Goal: Task Accomplishment & Management: Manage account settings

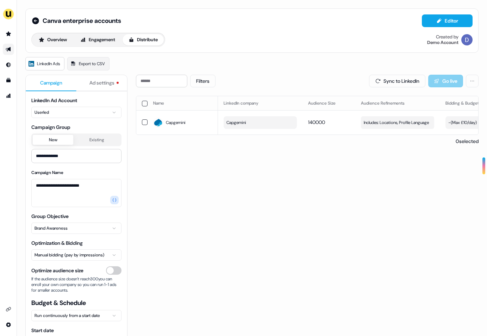
click at [7, 24] on div "side nav menu" at bounding box center [8, 168] width 17 height 336
click at [7, 35] on icon "Go to prospects" at bounding box center [8, 33] width 5 height 5
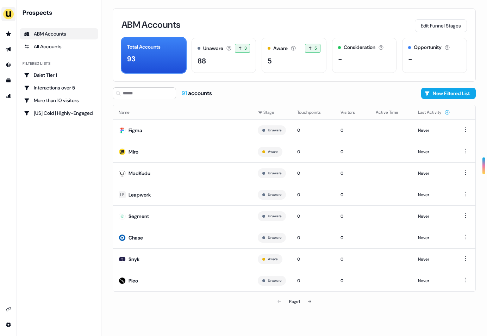
click at [10, 13] on img "side nav menu" at bounding box center [8, 13] width 11 height 11
click at [11, 15] on img "side nav menu" at bounding box center [8, 13] width 11 height 11
click at [10, 31] on icon "Go to prospects" at bounding box center [9, 34] width 6 height 6
click at [52, 36] on div "ABM Accounts" at bounding box center [59, 33] width 70 height 7
click at [11, 37] on link "Go to prospects" at bounding box center [8, 33] width 11 height 11
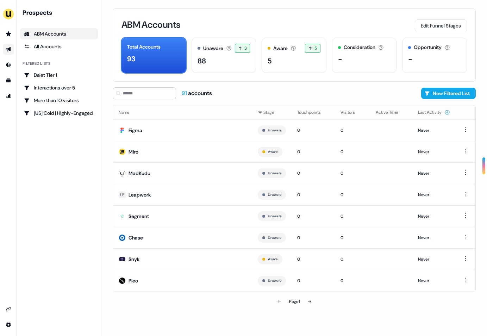
click at [6, 47] on icon "Go to outbound experience" at bounding box center [9, 49] width 6 height 6
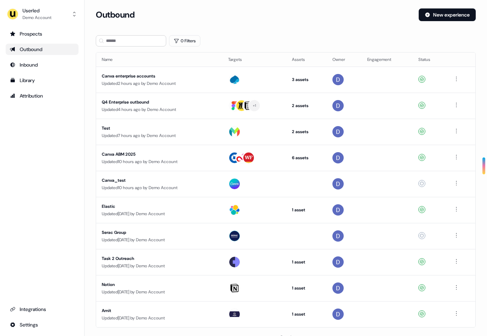
click at [31, 46] on div "Outbound" at bounding box center [42, 49] width 64 height 7
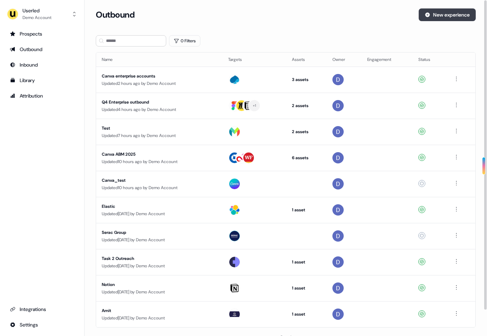
click at [438, 15] on button "New experience" at bounding box center [447, 14] width 57 height 13
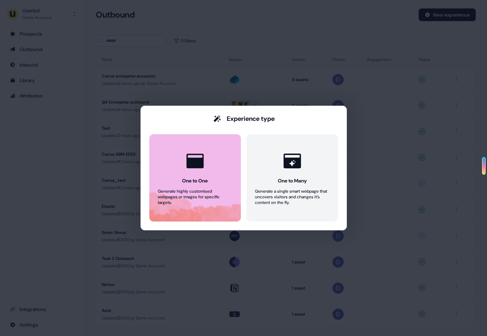
click at [197, 168] on icon at bounding box center [194, 161] width 17 height 14
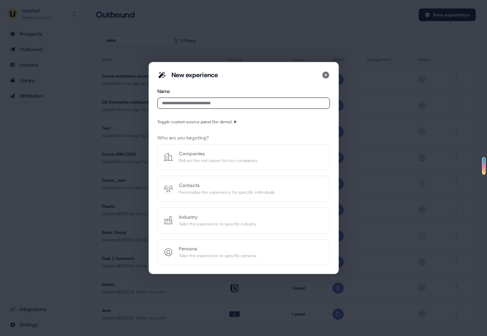
click at [212, 109] on div "Name" at bounding box center [243, 100] width 173 height 24
click at [213, 105] on input at bounding box center [243, 103] width 173 height 11
click at [201, 104] on input at bounding box center [243, 103] width 173 height 11
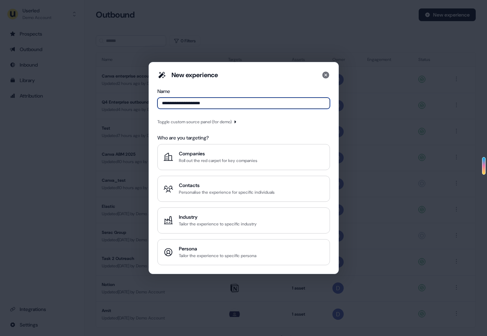
type input "**********"
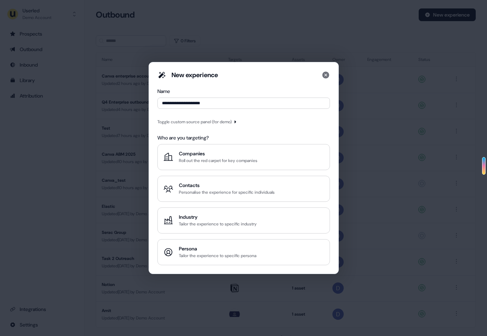
click at [236, 125] on div "Toggle custom source panel (for demo)" at bounding box center [197, 121] width 80 height 7
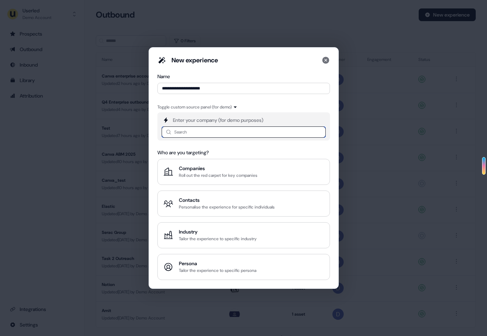
click at [227, 135] on input at bounding box center [244, 131] width 164 height 11
type input "*****"
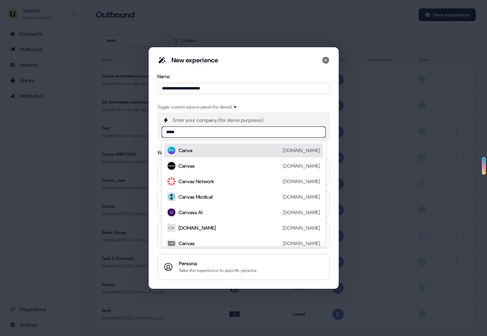
click at [218, 142] on div "Canva [DOMAIN_NAME] Canvas [DOMAIN_NAME] Canvas Network [DOMAIN_NAME] Canvas Me…" at bounding box center [244, 193] width 164 height 106
click at [214, 154] on div "Canva [DOMAIN_NAME]" at bounding box center [250, 150] width 142 height 8
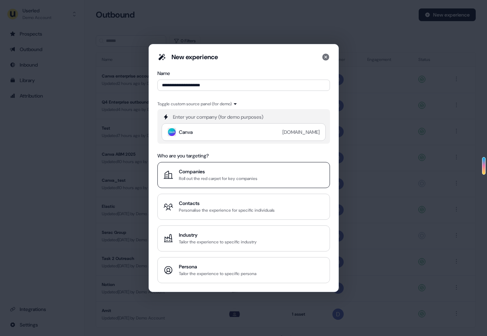
click at [269, 170] on div "Companies Roll out the red carpet for key companies" at bounding box center [243, 175] width 161 height 14
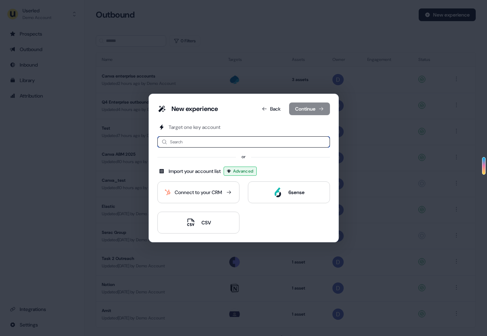
click at [201, 142] on input at bounding box center [243, 141] width 173 height 11
type input "*"
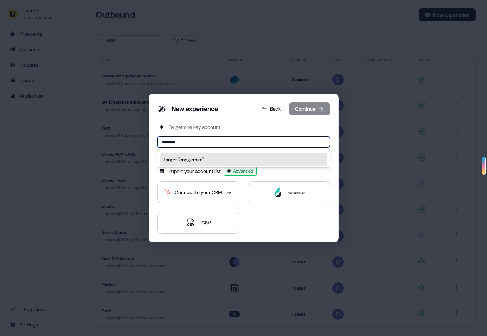
type input "*********"
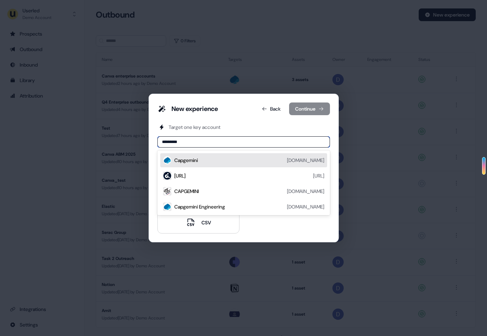
click at [199, 158] on div "Capgemini [DOMAIN_NAME]" at bounding box center [249, 160] width 150 height 8
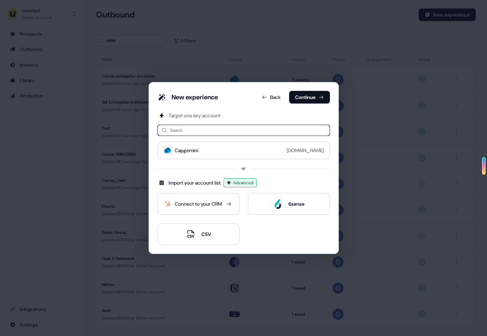
click at [189, 129] on input at bounding box center [243, 130] width 173 height 11
type input "******"
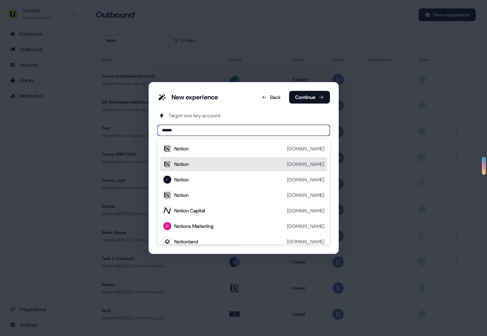
click at [189, 161] on div "Notion" at bounding box center [181, 164] width 14 height 7
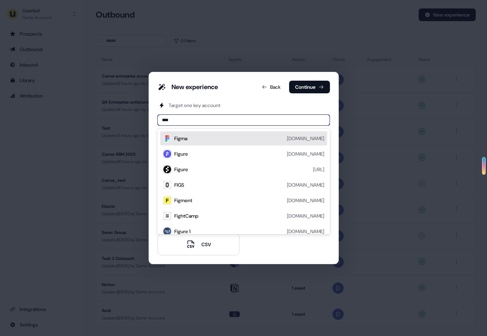
type input "*****"
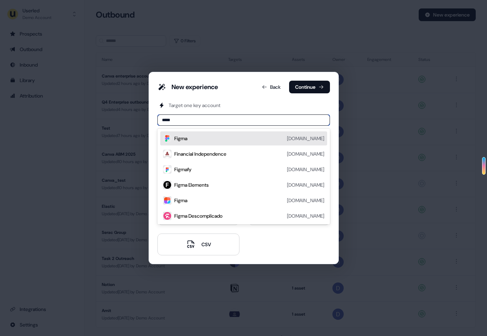
click at [207, 140] on div "Figma [DOMAIN_NAME]" at bounding box center [249, 138] width 150 height 8
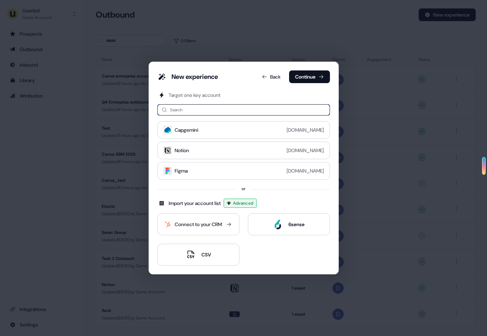
click at [210, 111] on input at bounding box center [243, 109] width 173 height 11
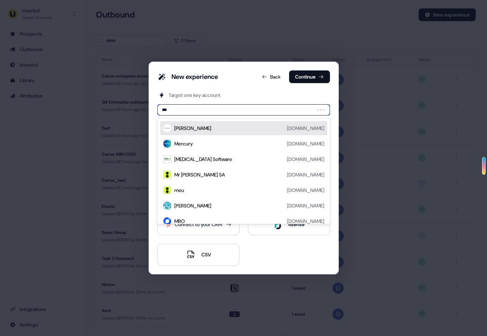
type input "****"
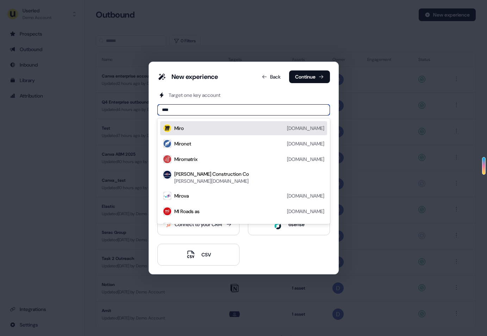
click at [201, 133] on div "[PERSON_NAME][DOMAIN_NAME]" at bounding box center [243, 128] width 167 height 14
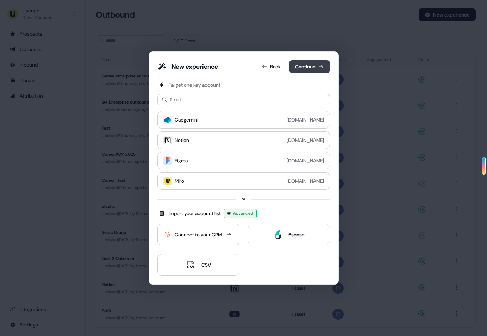
click at [298, 65] on button "Continue" at bounding box center [309, 66] width 41 height 13
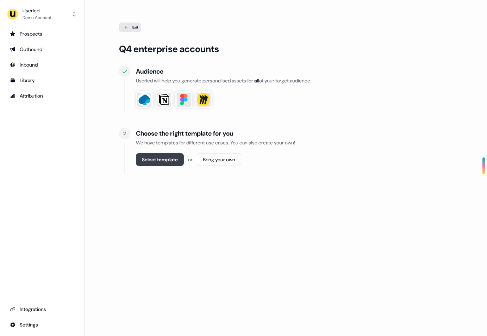
click at [156, 163] on button "Select template" at bounding box center [160, 159] width 48 height 13
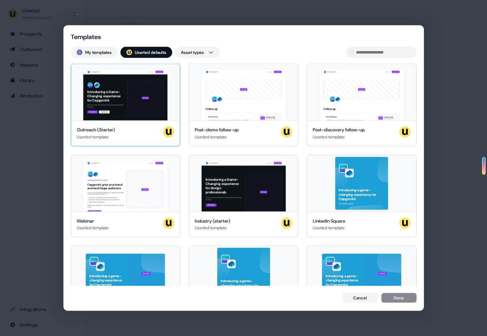
click at [118, 100] on div "Hey Capgemini 👋 Learn more Book a demo Introducing a Game-Changing experience f…" at bounding box center [125, 92] width 109 height 56
click at [171, 111] on div "Hey Capgemini 👋 Learn more Book a demo Introducing a Game-Changing experience f…" at bounding box center [125, 92] width 109 height 56
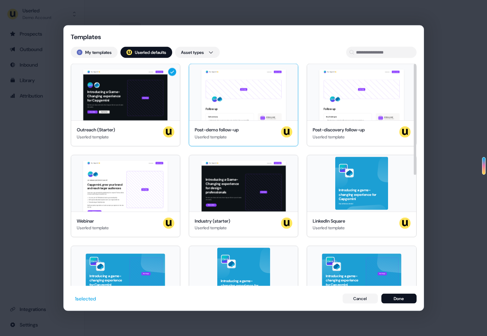
click at [211, 117] on div "Hey Capgemini 👋 Learn more Book a demo Your image Follow up Call summary Unders…" at bounding box center [243, 92] width 109 height 56
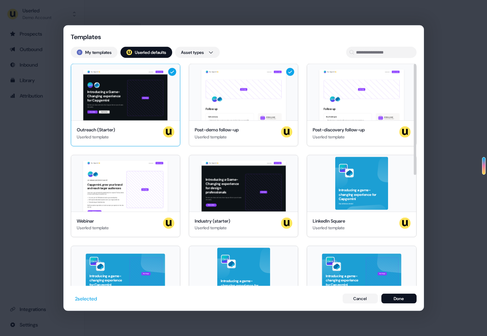
click at [174, 112] on div "Hey Capgemini 👋 Learn more Book a demo Introducing a Game-Changing experience f…" at bounding box center [125, 92] width 109 height 56
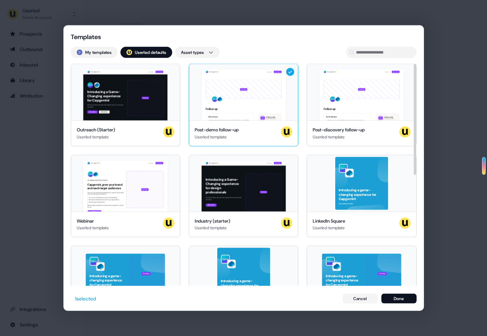
click at [289, 75] on icon at bounding box center [290, 72] width 8 height 8
click at [175, 66] on div "Hey Capgemini 👋 Learn more Book a demo Introducing a Game-Changing experience f…" at bounding box center [125, 92] width 109 height 56
click at [175, 164] on div "Hey Capgemini 👋 Learn more Book a demo LIVE WEBINAR | [DATE] 1PM EST | 10AM PST…" at bounding box center [125, 183] width 109 height 56
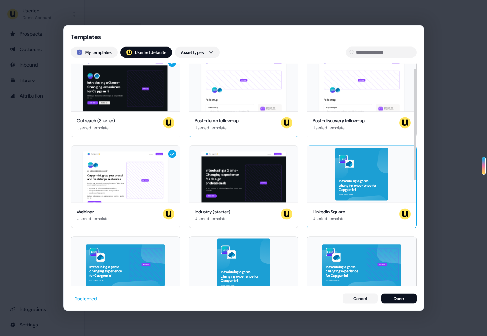
scroll to position [10, 0]
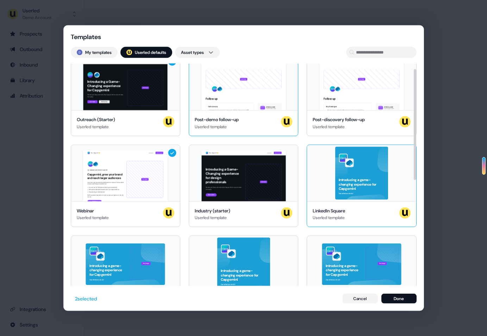
click at [393, 159] on div "Introducing a game-changing experience for Capgemini See what we can do!" at bounding box center [361, 173] width 109 height 56
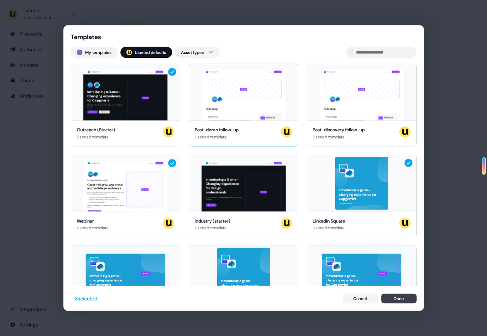
click at [388, 296] on button "Done" at bounding box center [398, 298] width 35 height 10
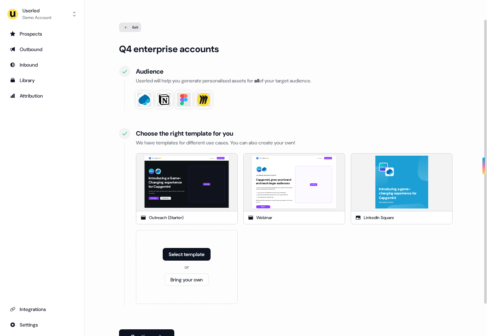
scroll to position [37, 0]
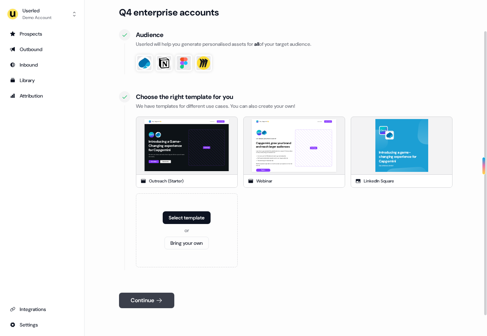
click at [159, 297] on icon at bounding box center [159, 300] width 7 height 7
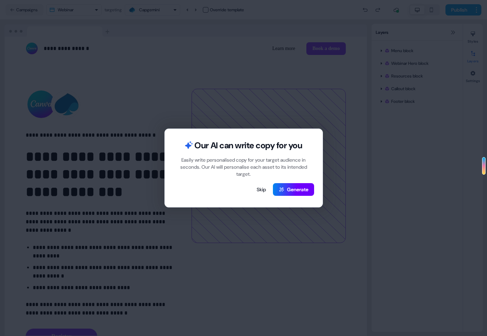
click at [293, 192] on button "Generate" at bounding box center [293, 189] width 41 height 13
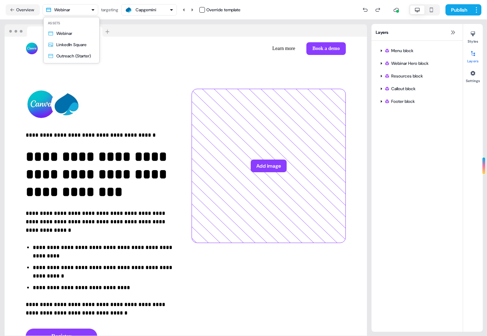
click at [92, 9] on html "**********" at bounding box center [243, 168] width 487 height 336
click at [77, 66] on html "**********" at bounding box center [243, 168] width 487 height 336
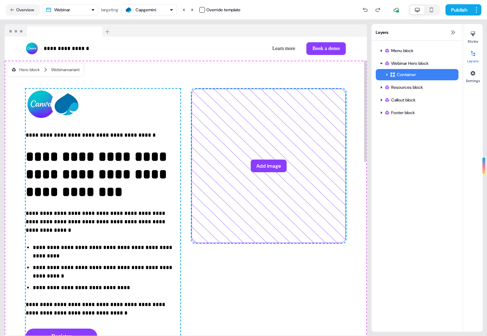
click at [81, 10] on html "**********" at bounding box center [243, 168] width 487 height 336
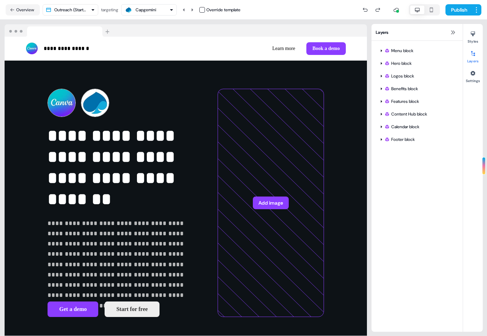
click at [169, 14] on div "Capgemini" at bounding box center [148, 10] width 49 height 8
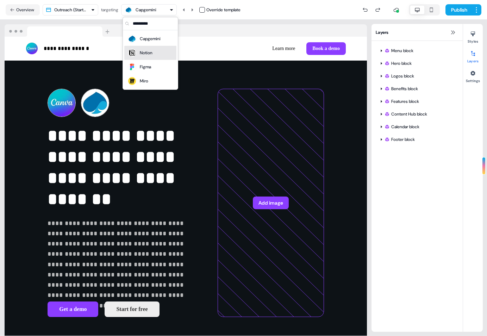
click at [155, 49] on div "Notion" at bounding box center [150, 53] width 46 height 10
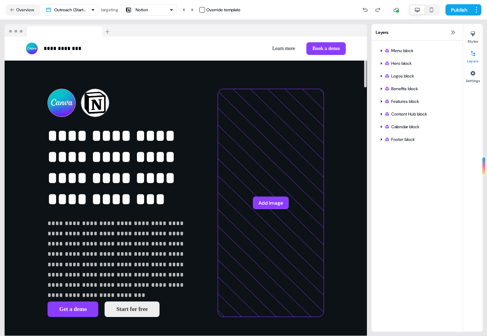
click at [161, 10] on div "Notion" at bounding box center [148, 10] width 49 height 8
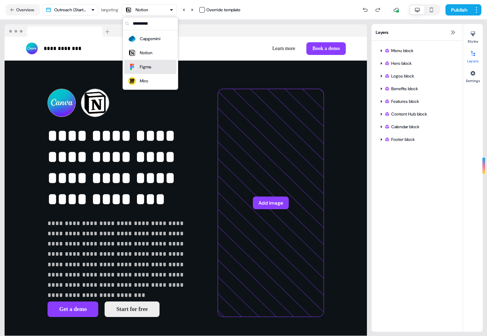
click at [157, 71] on div "Figma" at bounding box center [150, 67] width 46 height 10
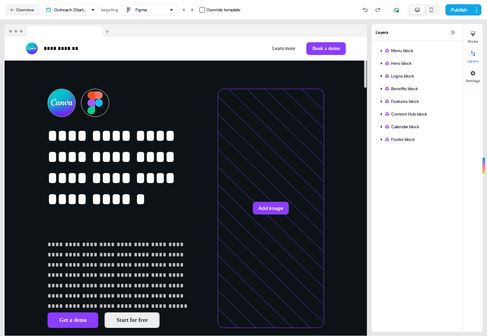
click at [158, 15] on button "Figma" at bounding box center [149, 9] width 56 height 11
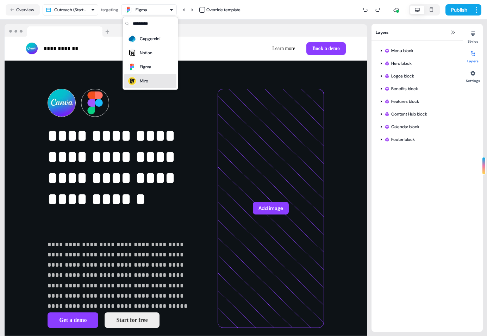
click at [145, 79] on div "Miro" at bounding box center [144, 80] width 8 height 7
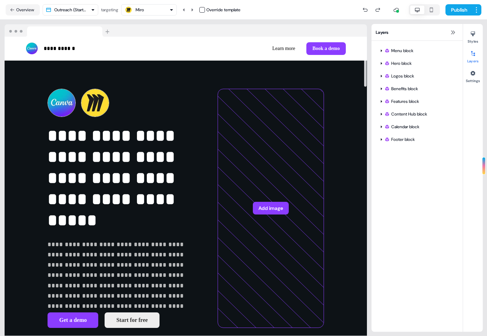
click at [144, 18] on nav "Overview Outreach (Starter) targeting Miro Override template Publish" at bounding box center [243, 10] width 487 height 20
click at [154, 7] on div "Miro" at bounding box center [148, 10] width 49 height 8
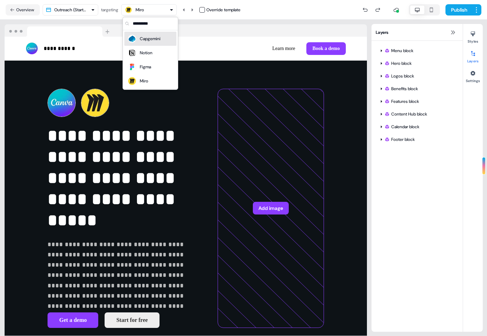
click at [151, 39] on div "Capgemini" at bounding box center [150, 38] width 21 height 7
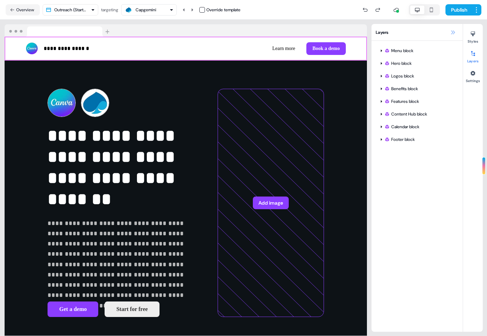
click at [451, 30] on icon at bounding box center [453, 33] width 6 height 6
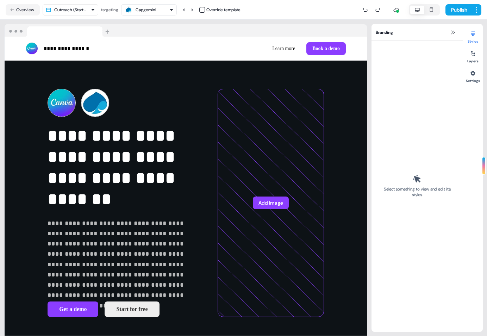
click at [150, 9] on div "Capgemini" at bounding box center [146, 9] width 21 height 7
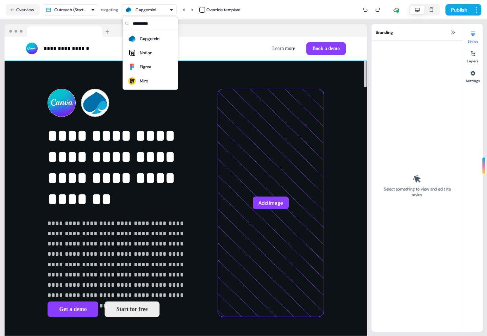
click at [106, 39] on div "**********" at bounding box center [186, 49] width 362 height 24
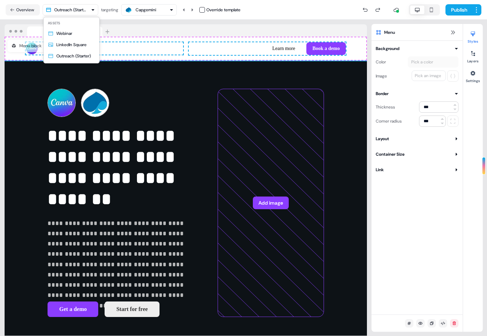
click at [95, 12] on html "**********" at bounding box center [243, 168] width 487 height 336
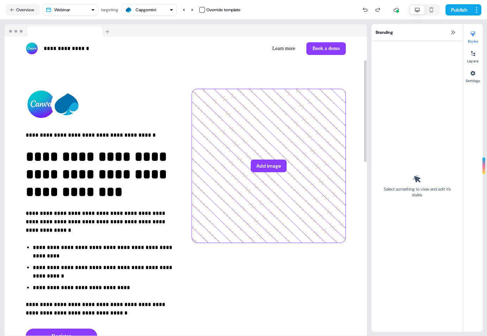
click at [148, 6] on div "Capgemini" at bounding box center [146, 9] width 21 height 7
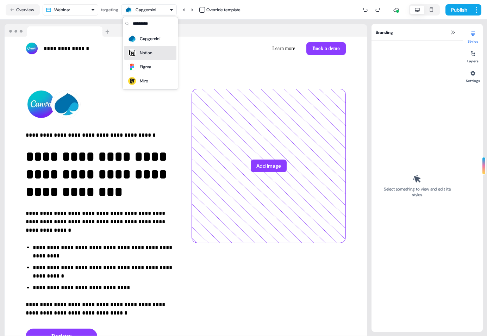
click at [148, 53] on div "Notion" at bounding box center [146, 52] width 13 height 7
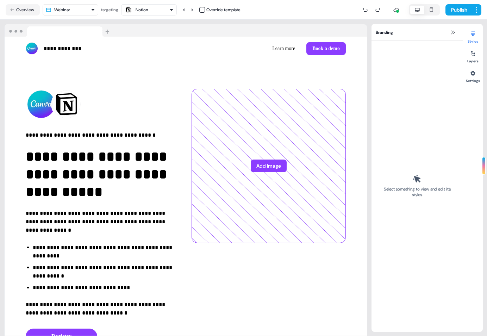
click at [172, 13] on div "Notion" at bounding box center [148, 10] width 49 height 8
click at [154, 38] on div "Capgemini" at bounding box center [150, 38] width 21 height 7
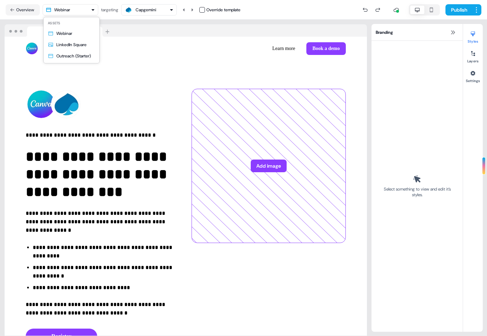
click at [79, 5] on html "**********" at bounding box center [243, 168] width 487 height 336
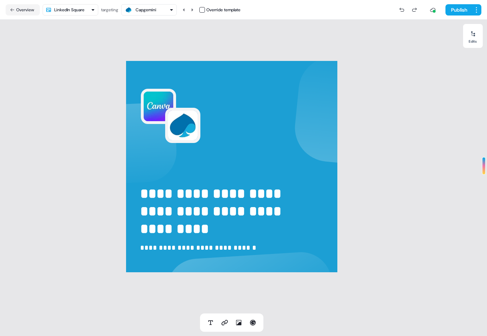
click at [153, 7] on div "Capgemini" at bounding box center [146, 9] width 21 height 7
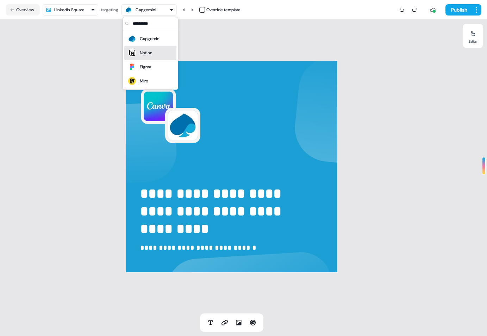
click at [148, 52] on div "Notion" at bounding box center [146, 52] width 13 height 7
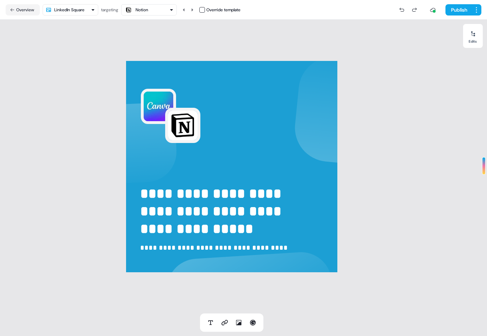
click at [153, 8] on div "Notion" at bounding box center [148, 10] width 49 height 8
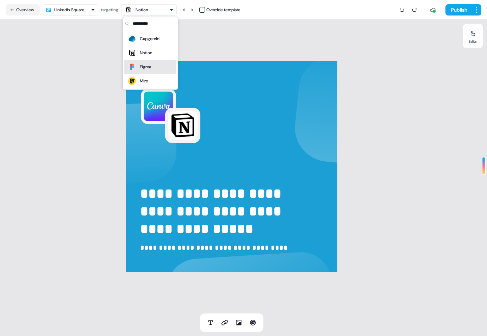
click at [155, 65] on div "Figma" at bounding box center [150, 67] width 46 height 10
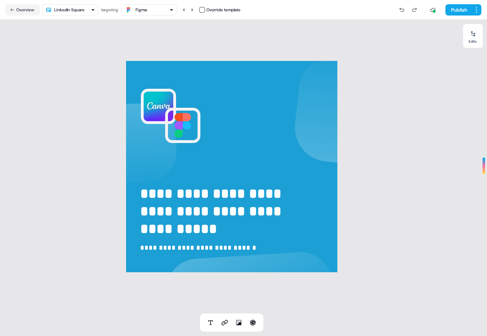
click at [155, 7] on div "Figma" at bounding box center [148, 10] width 49 height 8
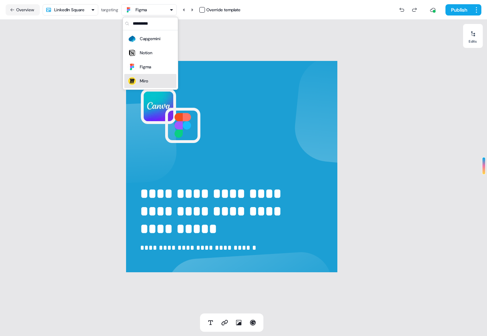
click at [151, 77] on div "Miro" at bounding box center [150, 81] width 46 height 10
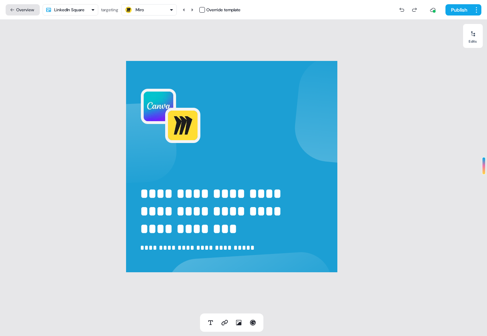
click at [20, 8] on button "Overview" at bounding box center [23, 9] width 34 height 11
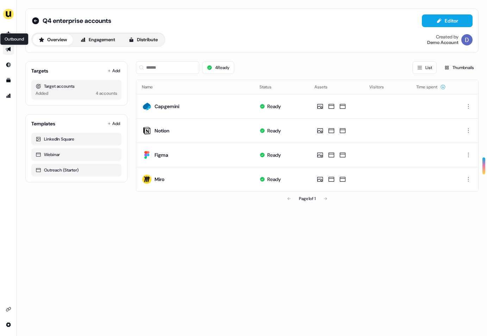
click at [9, 50] on icon "Go to outbound experience" at bounding box center [8, 49] width 5 height 5
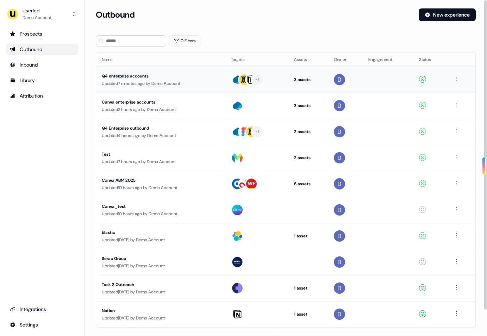
click at [140, 78] on div "Q4 enterprise accounts" at bounding box center [161, 76] width 118 height 7
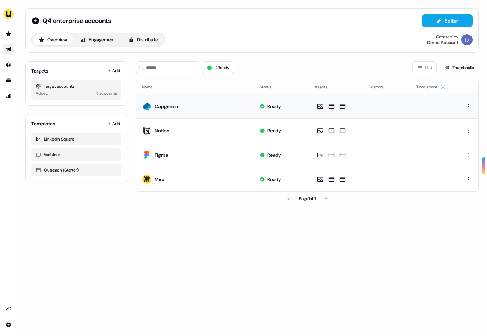
click at [189, 113] on td "Capgemini" at bounding box center [195, 106] width 118 height 24
click at [149, 39] on button "Distribute" at bounding box center [143, 39] width 41 height 11
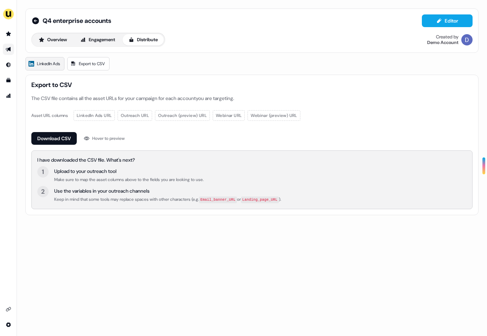
click at [49, 61] on span "LinkedIn Ads" at bounding box center [48, 63] width 23 height 7
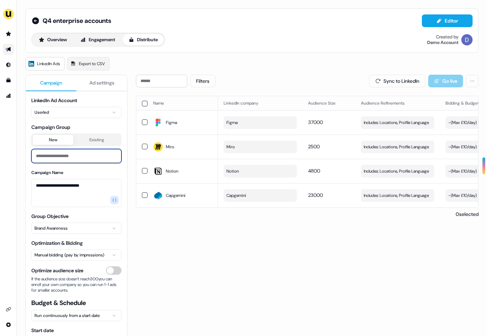
click at [72, 152] on input at bounding box center [76, 156] width 90 height 14
type input "**********"
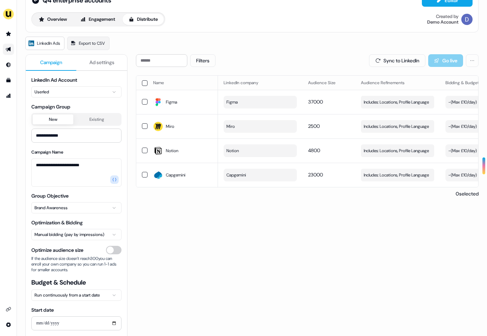
scroll to position [21, 0]
click at [105, 206] on html "**********" at bounding box center [243, 168] width 487 height 336
click at [110, 236] on html "**********" at bounding box center [243, 168] width 487 height 336
click at [95, 236] on html "**********" at bounding box center [243, 168] width 487 height 336
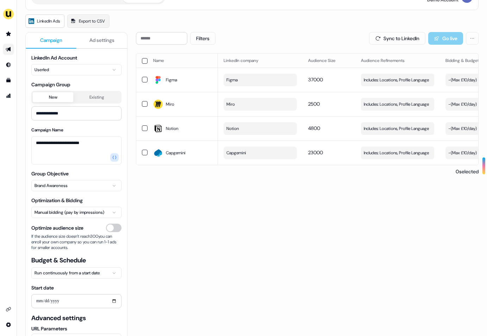
scroll to position [62, 0]
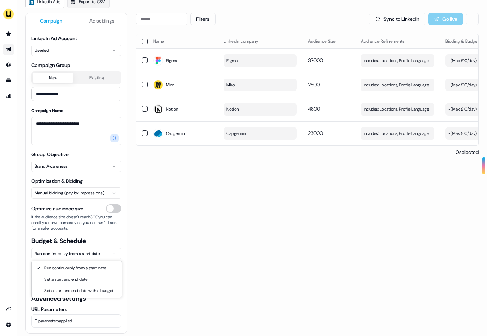
click at [102, 249] on html "**********" at bounding box center [243, 168] width 487 height 336
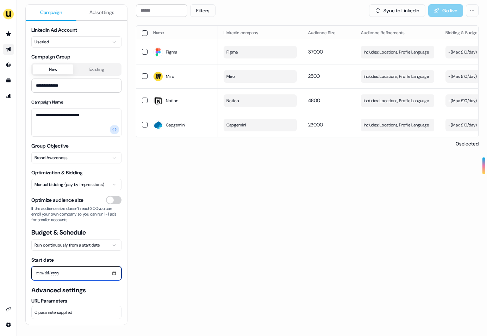
click at [60, 279] on input "Start date" at bounding box center [76, 273] width 90 height 14
click at [61, 275] on input "Start date" at bounding box center [76, 273] width 90 height 14
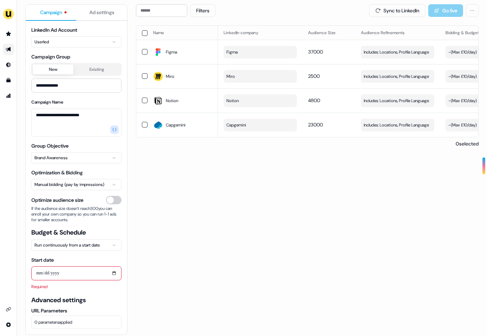
click at [85, 265] on div "Start date" at bounding box center [76, 268] width 90 height 24
click at [113, 271] on input "Start date" at bounding box center [76, 273] width 90 height 14
type input "**********"
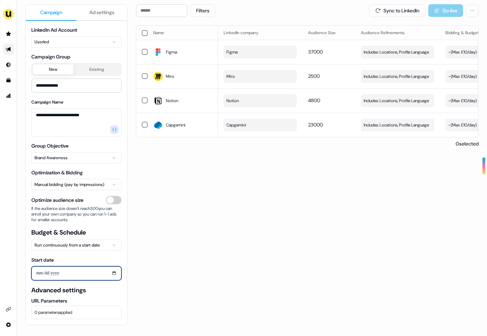
scroll to position [0, 0]
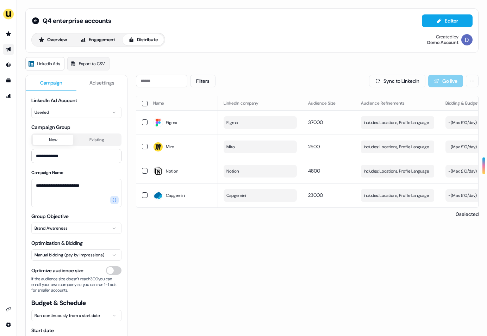
click at [105, 88] on button "Ad settings" at bounding box center [101, 83] width 51 height 16
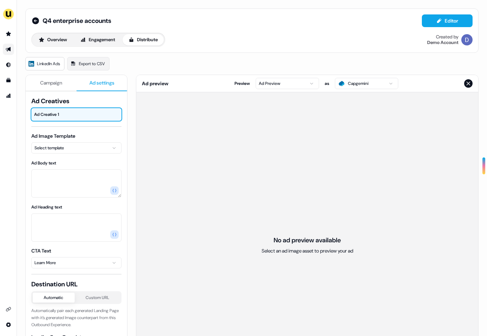
click at [301, 85] on html "For the best experience switch devices to a bigger screen. Go to [DOMAIN_NAME] …" at bounding box center [243, 168] width 487 height 336
click at [299, 85] on html "For the best experience switch devices to a bigger screen. Go to [DOMAIN_NAME] …" at bounding box center [243, 168] width 487 height 336
click at [93, 81] on span "Ad settings" at bounding box center [101, 82] width 25 height 7
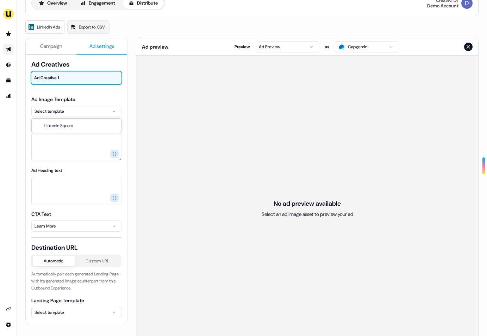
click at [63, 113] on html "For the best experience switch devices to a bigger screen. Go to [DOMAIN_NAME] …" at bounding box center [243, 168] width 487 height 336
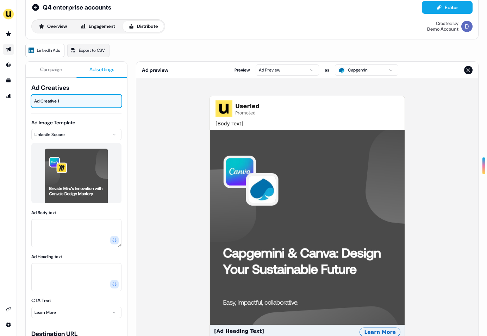
scroll to position [0, 0]
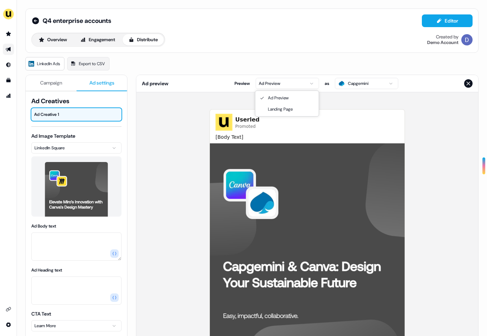
click at [280, 78] on html "For the best experience switch devices to a bigger screen. Go to [DOMAIN_NAME] …" at bounding box center [243, 168] width 487 height 336
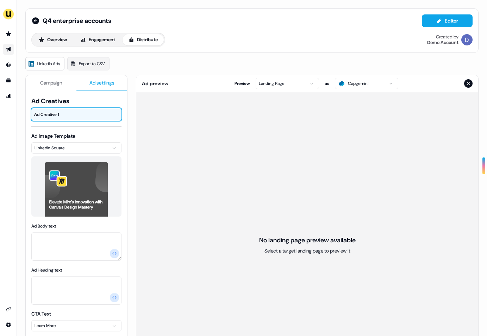
click at [285, 85] on html "For the best experience switch devices to a bigger screen. Go to [DOMAIN_NAME] …" at bounding box center [243, 168] width 487 height 336
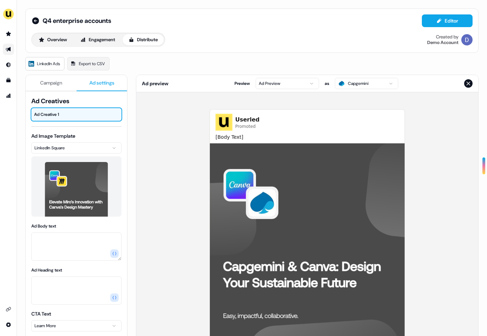
click at [292, 176] on img at bounding box center [307, 240] width 195 height 195
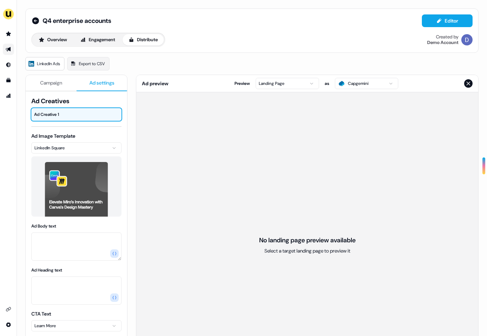
click at [292, 176] on div "No landing page preview available Select a target landing page to preview it" at bounding box center [307, 244] width 342 height 305
click at [75, 161] on div at bounding box center [76, 186] width 90 height 60
click at [75, 176] on img at bounding box center [76, 193] width 63 height 63
click at [281, 89] on div "Ad preview Preview Landing Page as Capgemini" at bounding box center [307, 83] width 342 height 17
click at [282, 86] on html "For the best experience switch devices to a bigger screen. Go to [DOMAIN_NAME] …" at bounding box center [243, 168] width 487 height 336
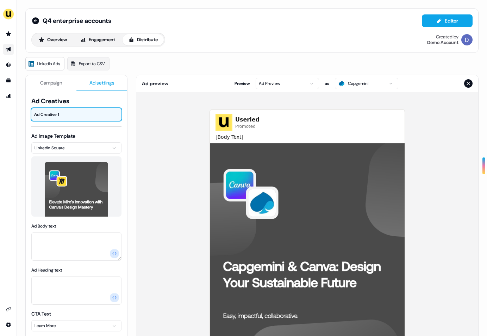
scroll to position [26, 0]
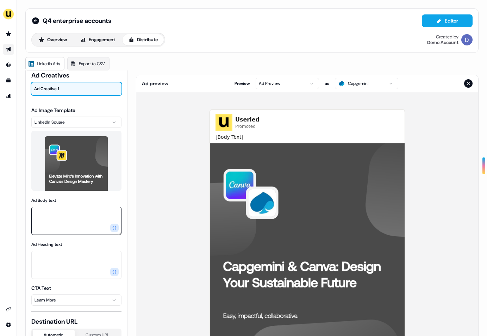
click at [91, 218] on textarea "Ad Body text" at bounding box center [76, 221] width 90 height 28
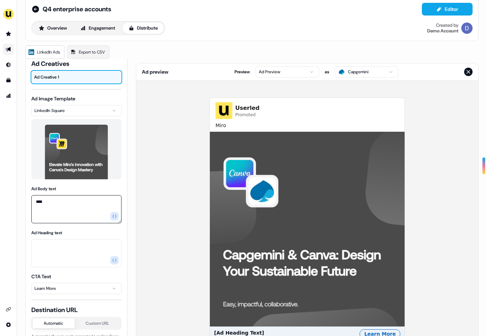
scroll to position [2, 0]
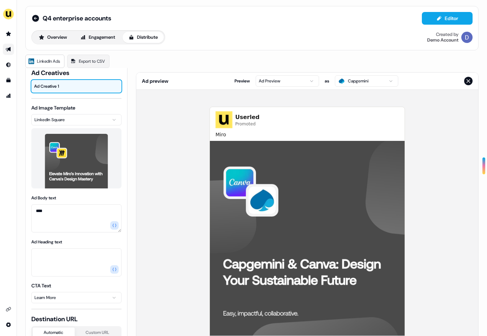
click at [271, 81] on html "For the best experience switch devices to a bigger screen. Go to [DOMAIN_NAME] …" at bounding box center [243, 168] width 487 height 336
click at [345, 83] on html "For the best experience switch devices to a bigger screen. Go to [DOMAIN_NAME] …" at bounding box center [243, 168] width 487 height 336
click at [349, 84] on html "For the best experience switch devices to a bigger screen. Go to [DOMAIN_NAME] …" at bounding box center [243, 168] width 487 height 336
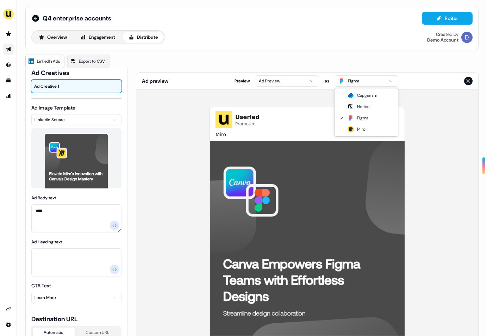
click at [369, 75] on html "For the best experience switch devices to a bigger screen. Go to [DOMAIN_NAME] …" at bounding box center [243, 168] width 487 height 336
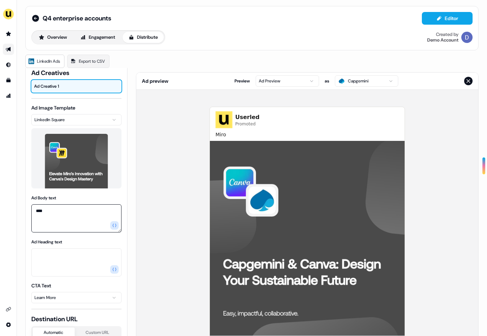
click at [56, 217] on textarea "****" at bounding box center [76, 218] width 90 height 28
type textarea "*"
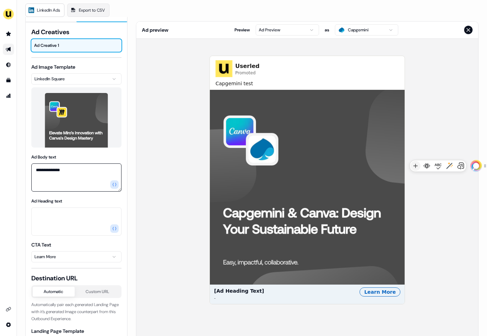
scroll to position [17, 0]
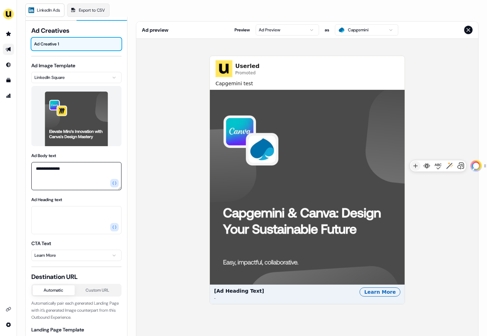
type textarea "**********"
click at [77, 216] on textarea "Ad Heading text" at bounding box center [76, 220] width 90 height 28
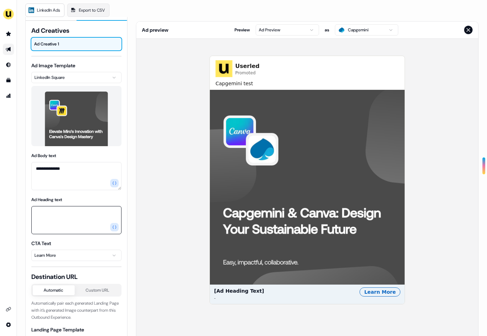
type textarea "*"
click at [69, 220] on textarea "Ad Heading text" at bounding box center [76, 220] width 90 height 28
type textarea "*******"
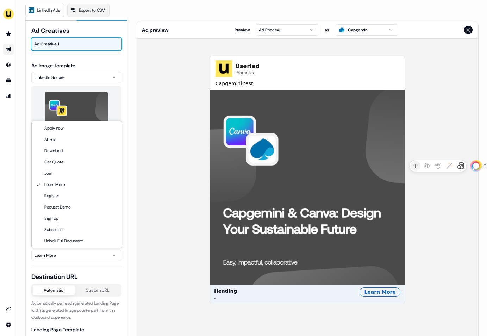
click at [67, 251] on html "**********" at bounding box center [243, 168] width 487 height 336
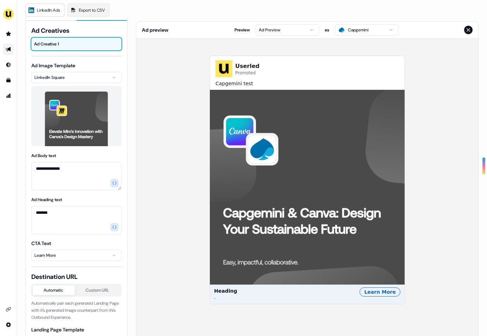
click at [67, 255] on html "**********" at bounding box center [243, 168] width 487 height 336
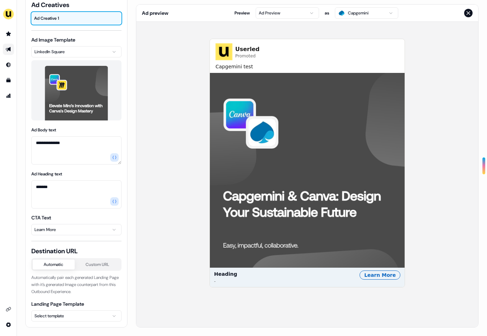
scroll to position [70, 0]
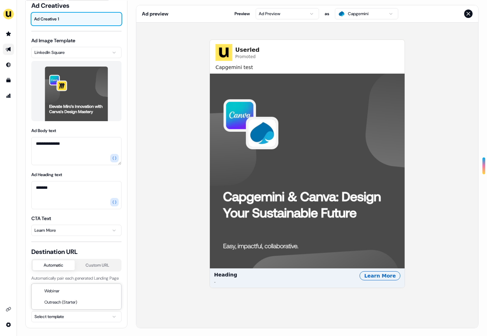
click at [93, 314] on html "**********" at bounding box center [243, 168] width 487 height 336
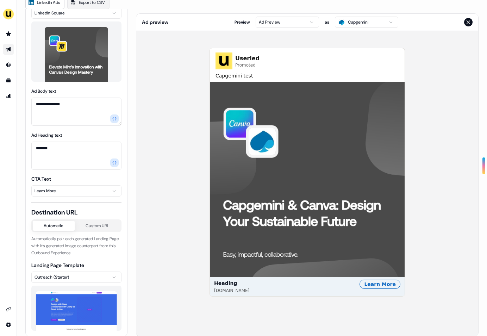
scroll to position [61, 0]
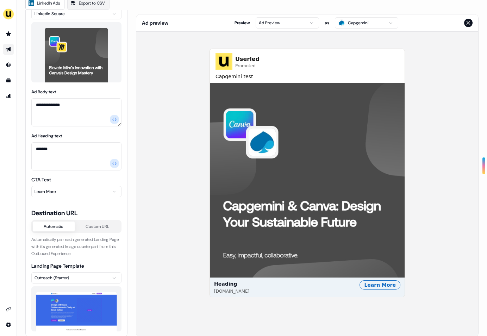
click at [279, 27] on html "**********" at bounding box center [243, 168] width 487 height 336
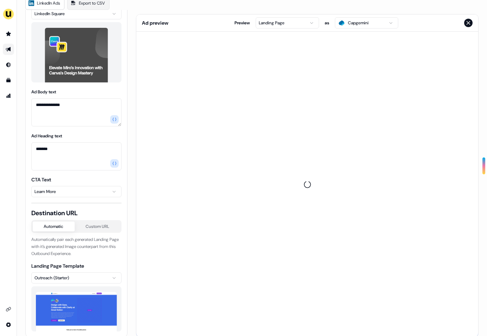
scroll to position [0, 0]
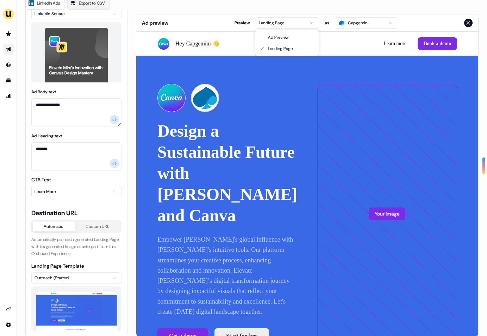
click at [288, 23] on html "**********" at bounding box center [243, 168] width 487 height 336
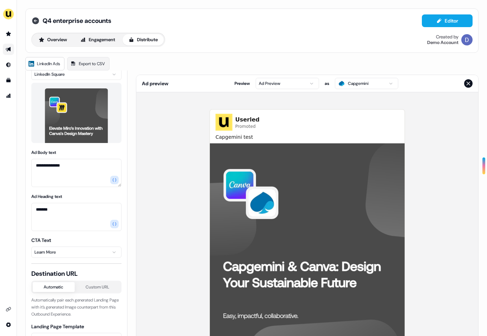
click at [35, 18] on icon at bounding box center [35, 20] width 7 height 7
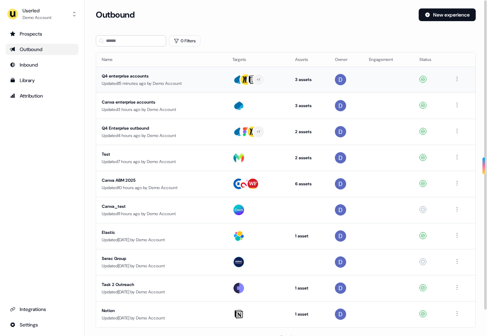
click at [170, 87] on td "Q4 enterprise accounts Updated 15 minutes ago by Demo Account" at bounding box center [161, 80] width 131 height 26
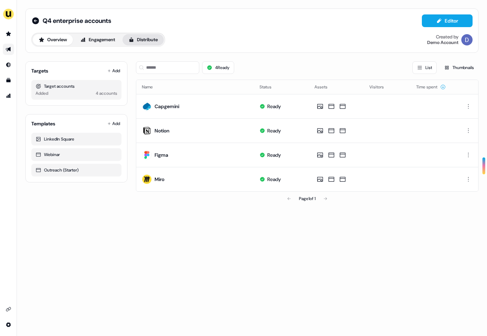
click at [150, 39] on button "Distribute" at bounding box center [143, 39] width 41 height 11
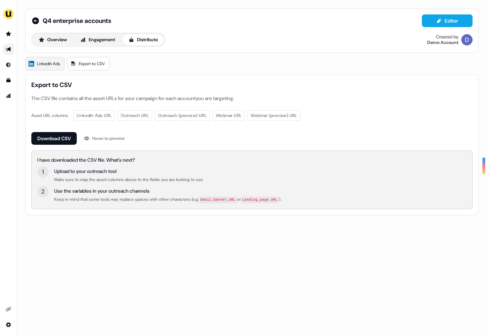
click at [54, 68] on link "LinkedIn Ads" at bounding box center [44, 63] width 39 height 13
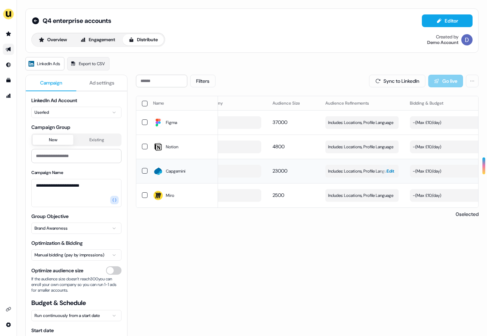
scroll to position [0, 42]
click at [383, 171] on span "Edit" at bounding box center [384, 171] width 8 height 7
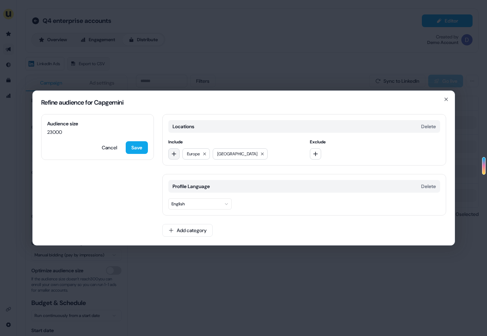
click at [179, 156] on button "button" at bounding box center [173, 153] width 11 height 11
click at [251, 139] on span "Include" at bounding box center [233, 141] width 130 height 7
click at [314, 149] on button "button" at bounding box center [315, 153] width 11 height 11
click at [268, 140] on span "Include" at bounding box center [233, 141] width 130 height 7
click at [217, 203] on button "English" at bounding box center [199, 203] width 63 height 11
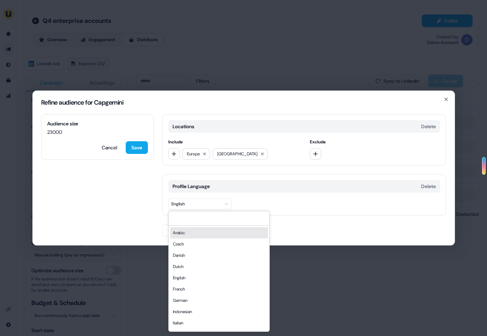
click at [286, 184] on div "Profile Language Delete" at bounding box center [304, 186] width 272 height 13
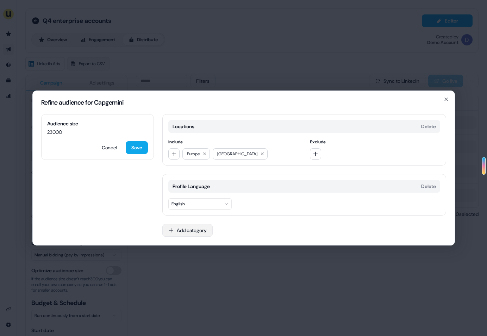
click at [191, 228] on button "Add category" at bounding box center [187, 230] width 50 height 13
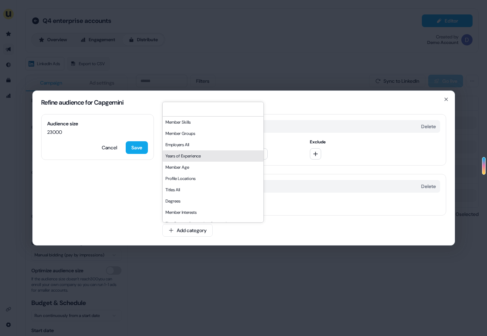
click at [328, 217] on div "Locations Delete Include [GEOGRAPHIC_DATA] [GEOGRAPHIC_DATA] Exclude Profile La…" at bounding box center [304, 179] width 284 height 131
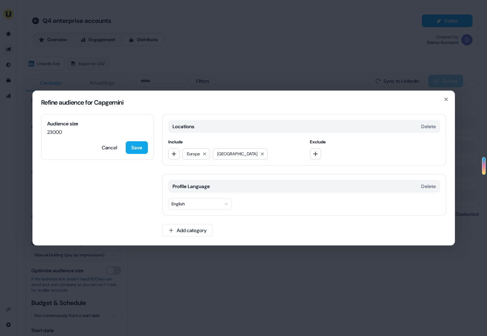
click at [180, 277] on div "Refine audience for Capgemini Audience size 23000 Cancel Save Locations Delete …" at bounding box center [243, 168] width 487 height 336
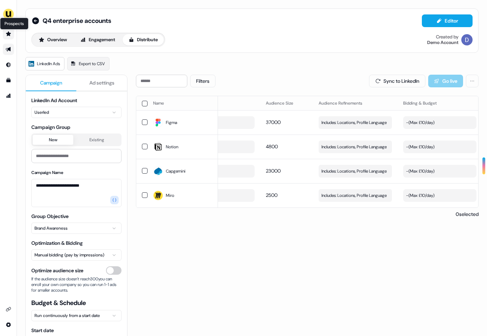
click at [8, 33] on icon "Go to prospects" at bounding box center [8, 33] width 5 height 5
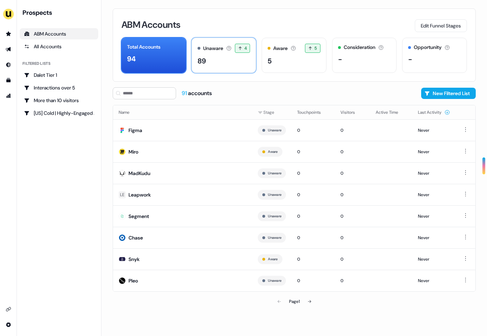
click at [221, 61] on div "89" at bounding box center [224, 61] width 53 height 11
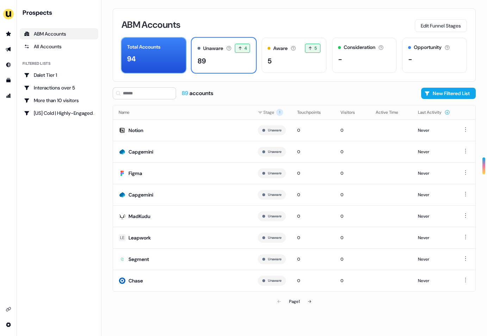
click at [166, 59] on div "94" at bounding box center [153, 59] width 53 height 11
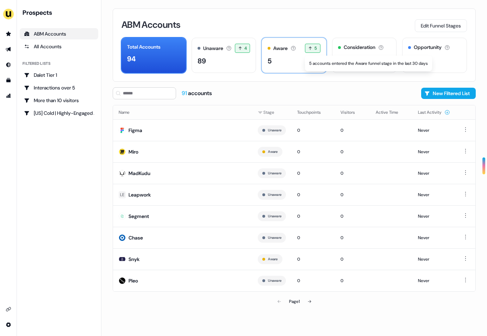
click at [313, 52] on span "5" at bounding box center [312, 48] width 15 height 9
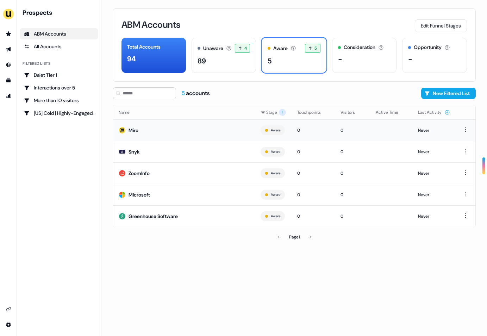
click at [187, 127] on td "Miro" at bounding box center [184, 129] width 142 height 21
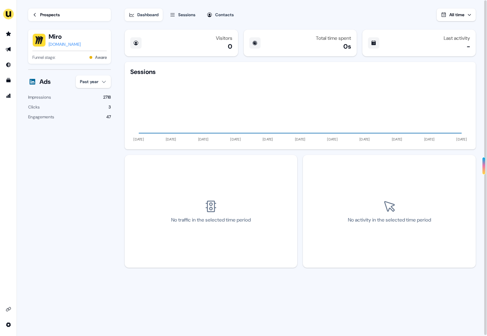
click at [188, 15] on div "Sessions" at bounding box center [186, 14] width 17 height 7
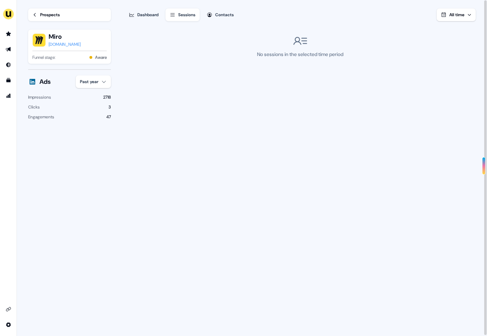
click at [154, 13] on div "Dashboard" at bounding box center [147, 14] width 21 height 7
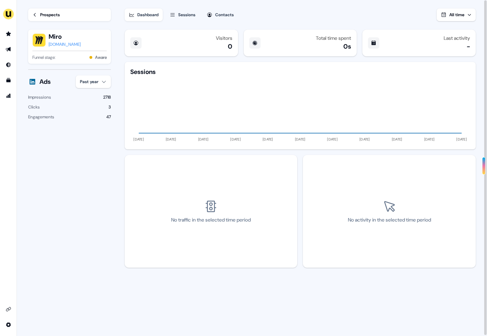
click at [199, 21] on div "Dashboard Sessions Contacts All time Visitors 0 Total time spent 0s Last activi…" at bounding box center [306, 168] width 362 height 337
click at [194, 17] on div "Sessions" at bounding box center [186, 14] width 17 height 7
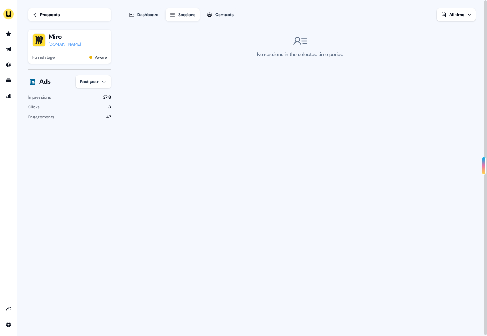
click at [155, 15] on div "Dashboard" at bounding box center [147, 14] width 21 height 7
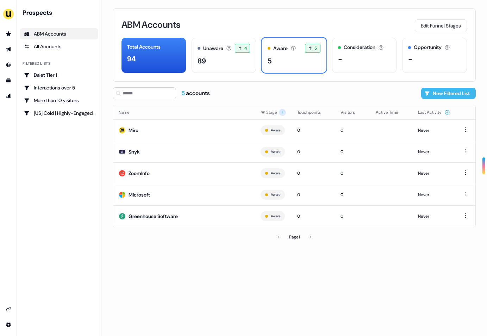
click at [439, 93] on button "New Filtered List" at bounding box center [448, 93] width 55 height 11
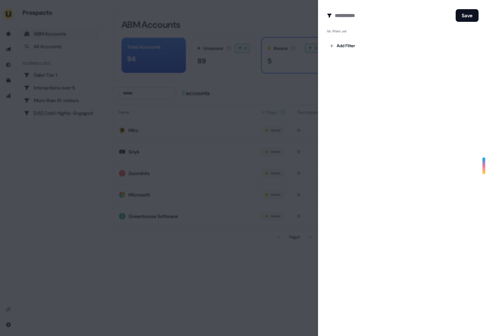
click at [392, 60] on div "Create Audience Filter Create a new audience by setting a name and configuring …" at bounding box center [402, 168] width 169 height 336
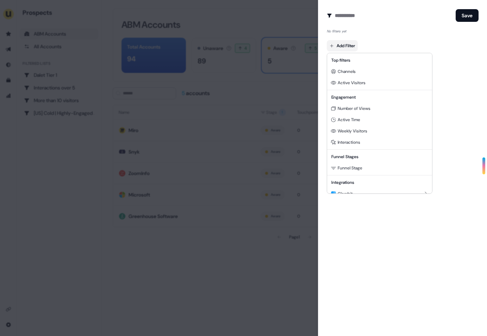
click at [349, 44] on body "For the best experience switch devices to a bigger screen. Go to [DOMAIN_NAME] …" at bounding box center [243, 168] width 487 height 336
click at [361, 17] on div at bounding box center [243, 168] width 487 height 336
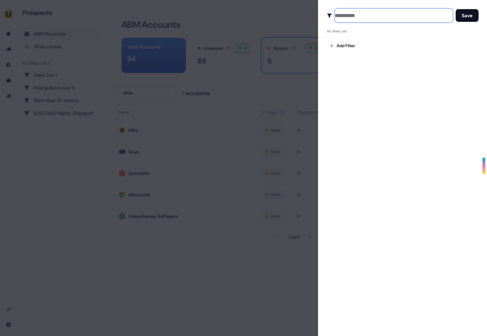
click at [361, 15] on input at bounding box center [394, 15] width 118 height 14
click at [345, 19] on input at bounding box center [394, 15] width 118 height 14
click at [345, 18] on input at bounding box center [394, 15] width 118 height 14
click at [345, 108] on div "Create Audience Filter Create a new audience by setting a name and configuring …" at bounding box center [402, 168] width 169 height 336
click at [468, 14] on button "Save" at bounding box center [467, 15] width 23 height 13
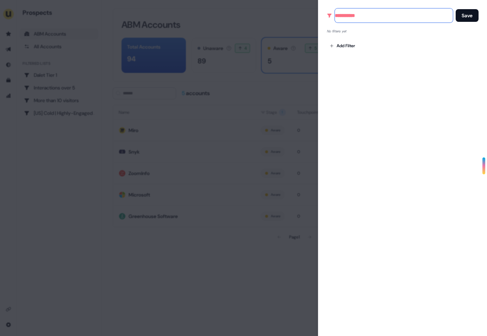
click at [358, 16] on input at bounding box center [394, 15] width 118 height 14
type input "****"
click at [361, 50] on div "Add Filter" at bounding box center [403, 44] width 152 height 14
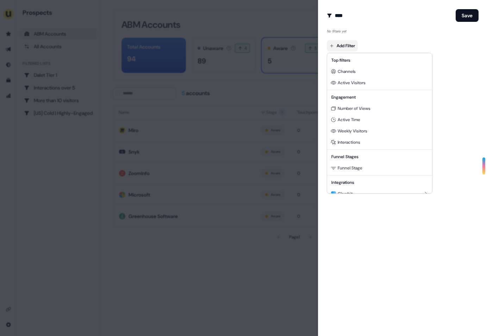
click at [350, 47] on body "For the best experience switch devices to a bigger screen. Go to [DOMAIN_NAME] …" at bounding box center [243, 168] width 487 height 336
click at [362, 122] on div "Active Time" at bounding box center [380, 119] width 102 height 11
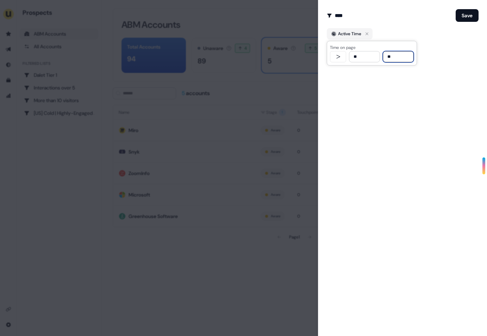
click at [372, 55] on input "**" at bounding box center [364, 56] width 31 height 11
type input "**"
click at [371, 106] on div "Create Audience Filter Create a new audience by setting a name and configuring …" at bounding box center [402, 168] width 169 height 336
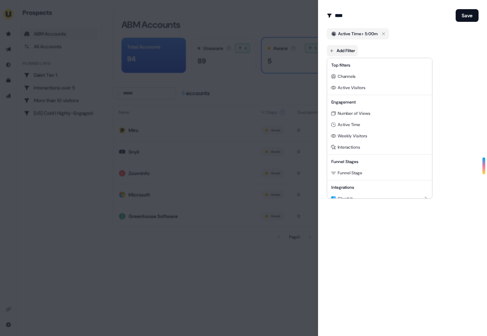
click at [350, 49] on body "For the best experience switch devices to a bigger screen. Go to [DOMAIN_NAME] …" at bounding box center [243, 168] width 487 height 336
click at [108, 143] on div at bounding box center [243, 168] width 487 height 336
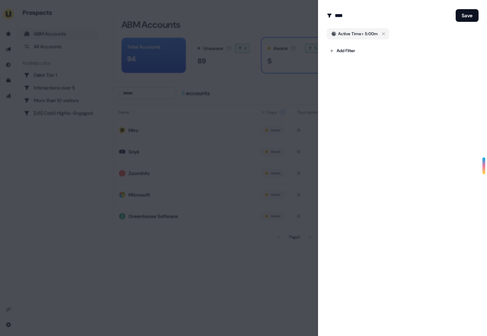
click at [62, 73] on div at bounding box center [243, 168] width 487 height 336
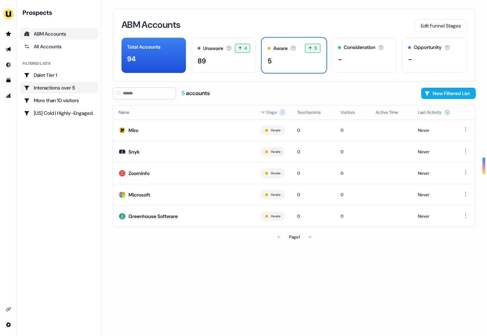
click at [61, 89] on div "Interactions over 5" at bounding box center [59, 87] width 70 height 7
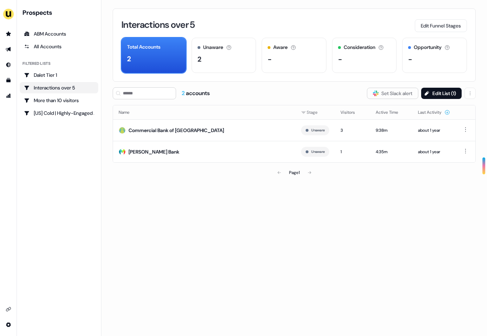
click at [64, 69] on li "Dalet Tier 1" at bounding box center [59, 74] width 79 height 11
click at [55, 74] on div "Dalet Tier 1" at bounding box center [59, 74] width 70 height 7
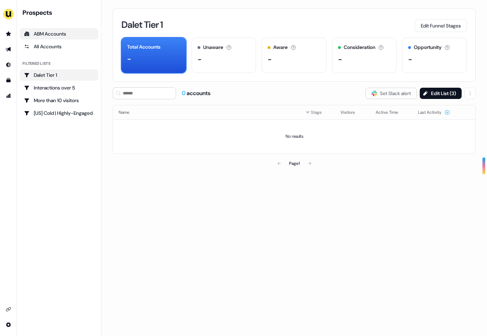
click at [45, 36] on div "ABM Accounts" at bounding box center [59, 33] width 70 height 7
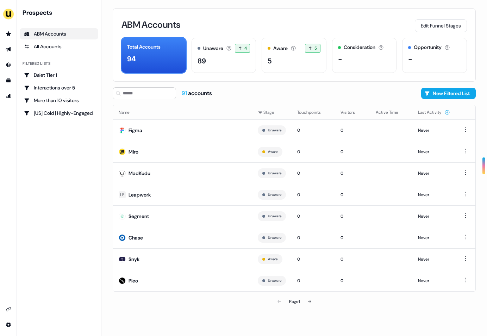
click at [443, 86] on div "ABM Accounts Edit Funnel Stages Total Accounts 94 Unaware The default stage all…" at bounding box center [294, 168] width 386 height 336
click at [440, 92] on button "New Filtered List" at bounding box center [448, 93] width 55 height 11
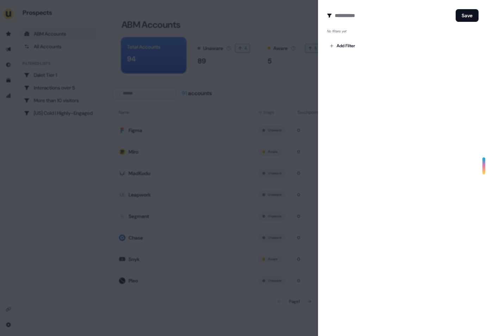
click at [375, 146] on div "Create Audience Filter Create a new audience by setting a name and configuring …" at bounding box center [402, 168] width 169 height 336
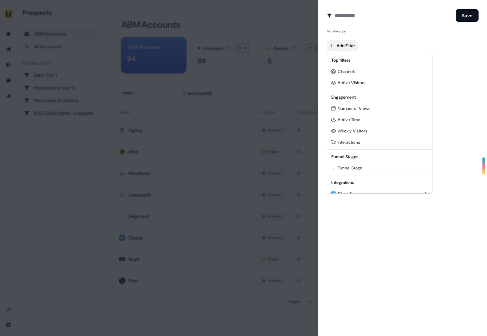
click at [346, 44] on body "For the best experience switch devices to a bigger screen. Go to [DOMAIN_NAME] …" at bounding box center [243, 168] width 487 height 336
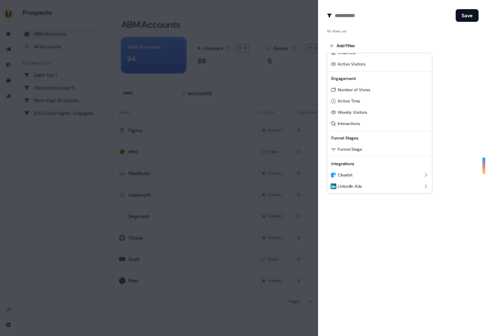
click at [434, 71] on div at bounding box center [243, 168] width 487 height 336
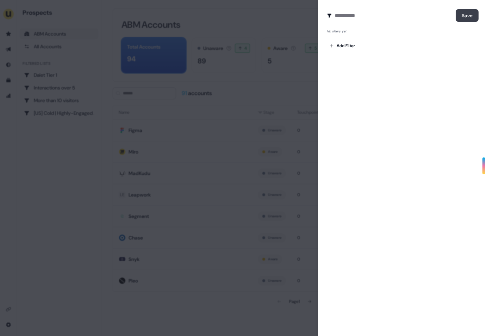
click at [464, 11] on button "Save" at bounding box center [467, 15] width 23 height 13
click at [314, 69] on div at bounding box center [243, 168] width 487 height 336
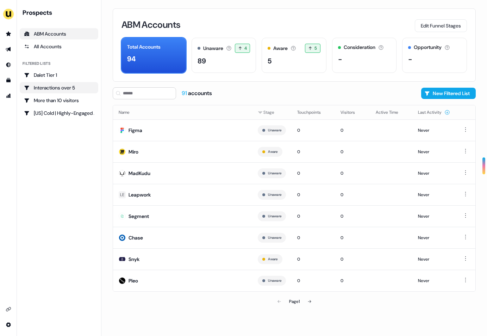
click at [69, 84] on div "Interactions over 5" at bounding box center [59, 87] width 70 height 7
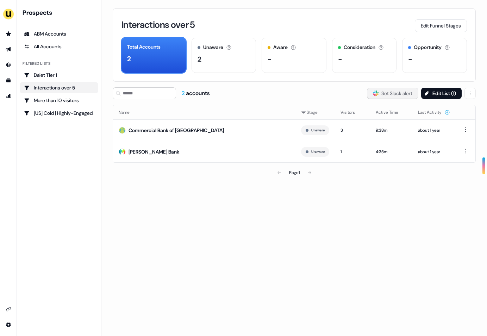
click at [388, 92] on button "Slack Logo SVG Set Slack alert" at bounding box center [392, 93] width 51 height 11
click at [44, 75] on div "Dalet Tier 1" at bounding box center [59, 74] width 70 height 7
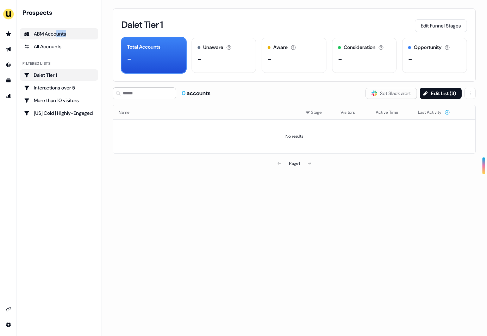
click at [57, 37] on link "ABM Accounts" at bounding box center [59, 33] width 79 height 11
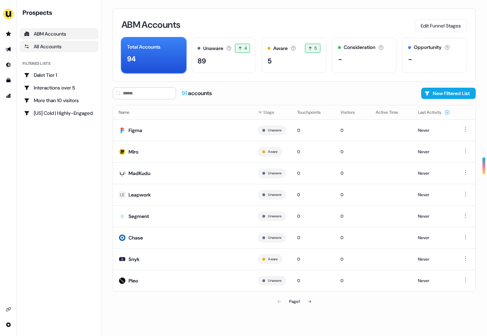
click at [55, 46] on div "All Accounts" at bounding box center [59, 46] width 70 height 7
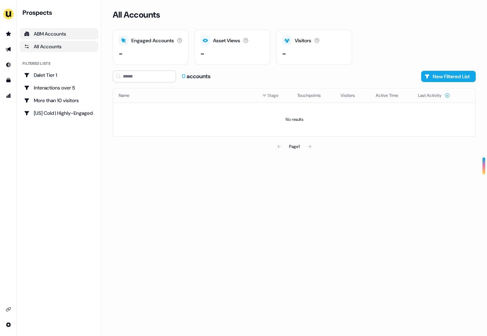
click at [55, 32] on div "ABM Accounts" at bounding box center [59, 33] width 70 height 7
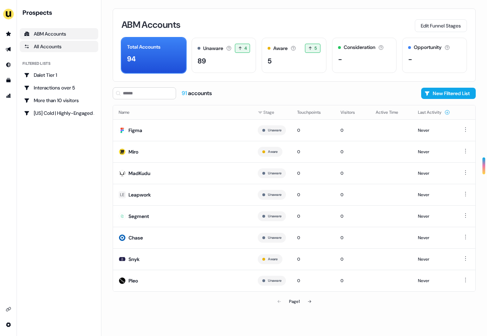
click at [57, 47] on div "All Accounts" at bounding box center [59, 46] width 70 height 7
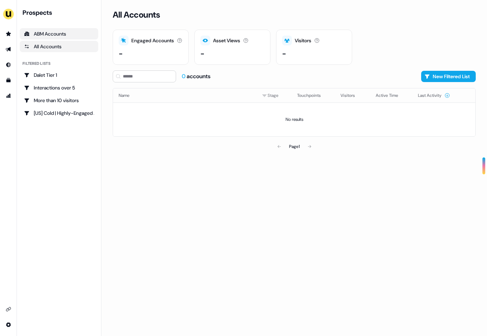
click at [63, 32] on div "ABM Accounts" at bounding box center [59, 33] width 70 height 7
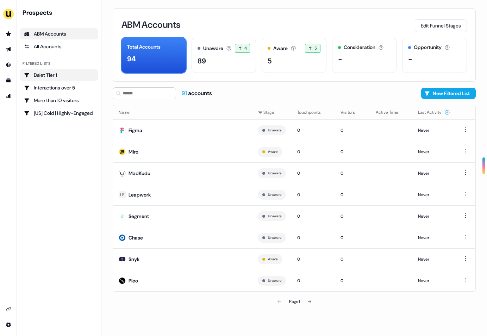
click at [64, 75] on div "Dalet Tier 1" at bounding box center [59, 74] width 70 height 7
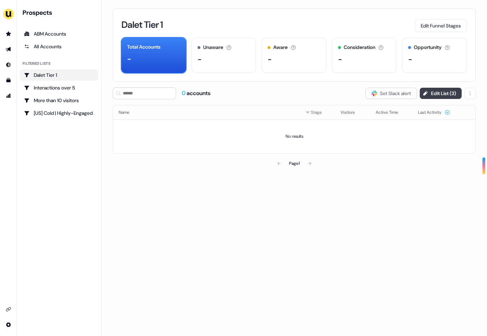
click at [439, 92] on button "Edit List ( 3 )" at bounding box center [441, 93] width 42 height 11
click at [49, 38] on link "ABM Accounts" at bounding box center [59, 33] width 79 height 11
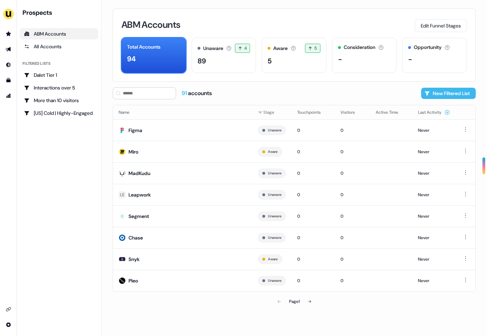
click at [440, 95] on button "New Filtered List" at bounding box center [448, 93] width 55 height 11
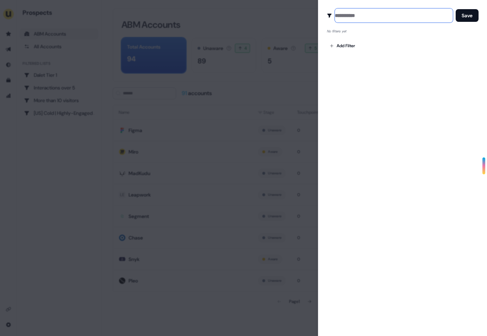
click at [358, 13] on input at bounding box center [394, 15] width 118 height 14
type input "****"
click at [338, 47] on body "For the best experience switch devices to a bigger screen. Go to [DOMAIN_NAME] …" at bounding box center [243, 168] width 487 height 336
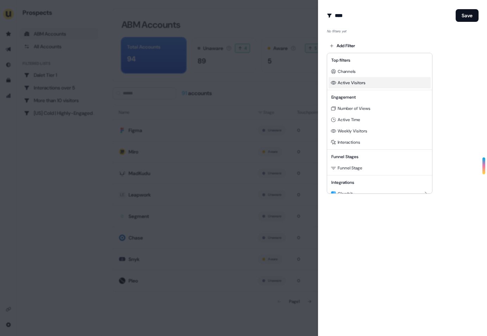
scroll to position [19, 0]
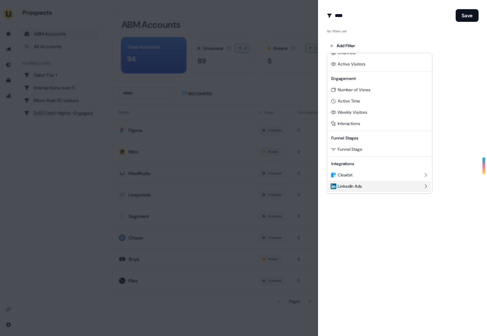
click at [364, 186] on div "LinkedIn Ads" at bounding box center [380, 186] width 102 height 11
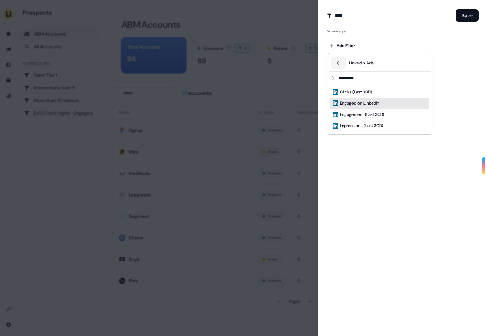
click at [381, 101] on div "Engaged on LinkedIn" at bounding box center [379, 103] width 99 height 11
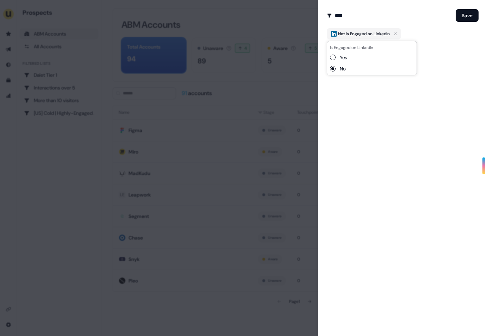
click at [346, 57] on label "Yes" at bounding box center [343, 57] width 7 height 7
click at [336, 57] on button "Yes" at bounding box center [333, 58] width 6 height 6
click at [357, 112] on div "Create Audience Filter Create a new audience by setting a name and configuring …" at bounding box center [402, 168] width 169 height 336
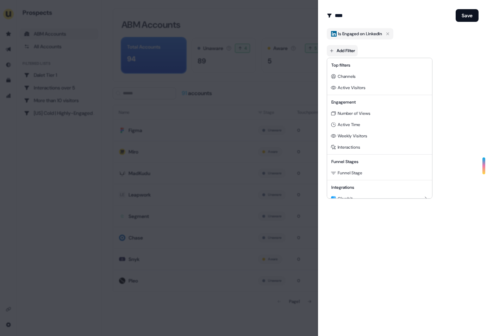
click at [354, 50] on body "For the best experience switch devices to a bigger screen. Go to [DOMAIN_NAME] …" at bounding box center [243, 168] width 487 height 336
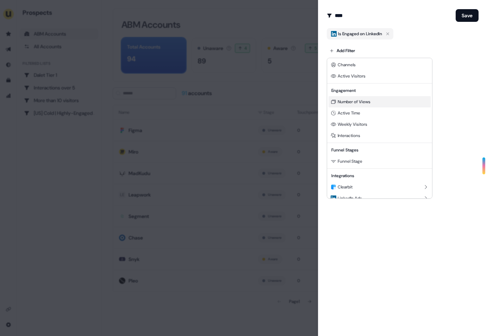
scroll to position [16, 0]
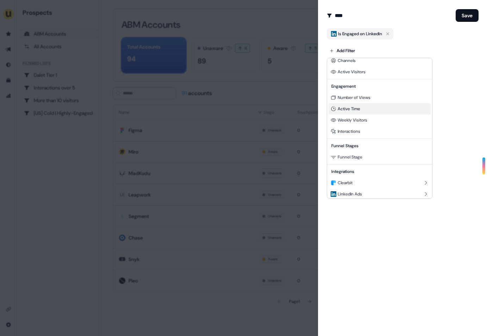
click at [356, 109] on span "Active Time" at bounding box center [349, 109] width 23 height 6
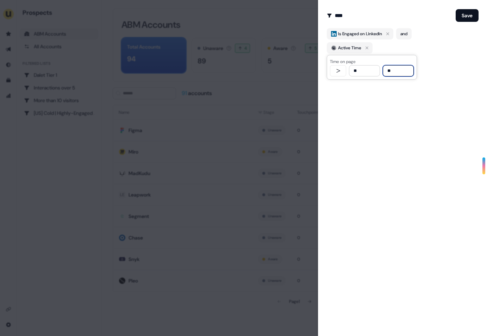
click at [364, 74] on input "**" at bounding box center [364, 70] width 31 height 11
type input "**"
click at [362, 100] on div "Create Audience Filter Create a new audience by setting a name and configuring …" at bounding box center [402, 168] width 169 height 336
click at [463, 18] on button "Save" at bounding box center [467, 15] width 23 height 13
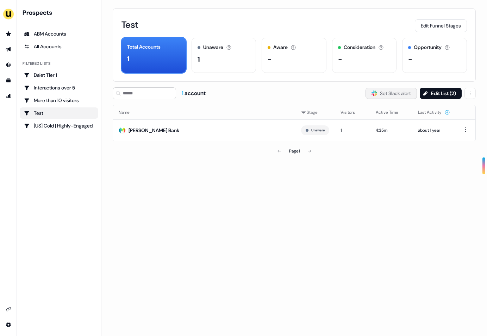
click at [398, 92] on button "Slack Logo SVG Set Slack alert" at bounding box center [390, 93] width 51 height 11
click at [321, 198] on div "Test Edit Funnel Stages Total Accounts 1 Unaware The default stage all accounts…" at bounding box center [294, 168] width 386 height 336
click at [54, 39] on ul "ABM Accounts All Accounts" at bounding box center [59, 40] width 79 height 24
click at [57, 35] on div "ABM Accounts" at bounding box center [59, 33] width 70 height 7
